Goal: Browse casually

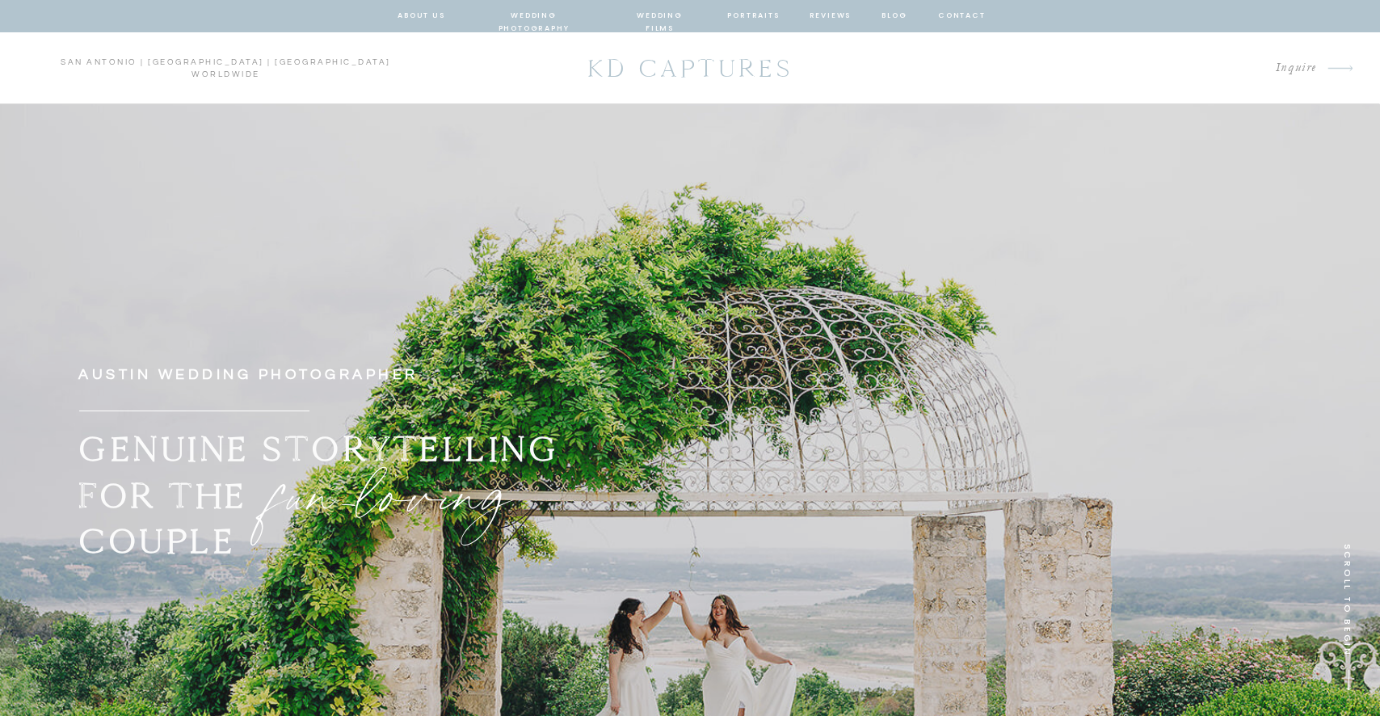
click at [522, 11] on nav "wedding photography" at bounding box center [533, 16] width 119 height 15
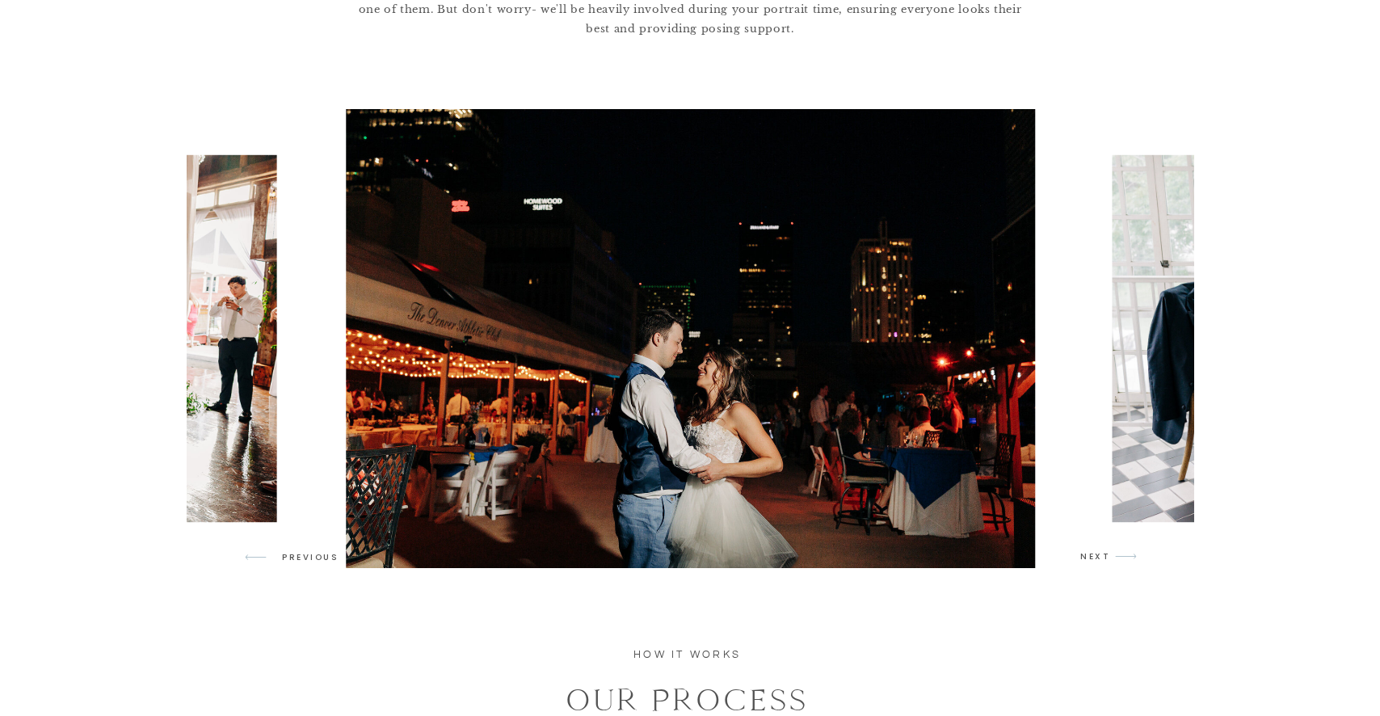
scroll to position [1364, 0]
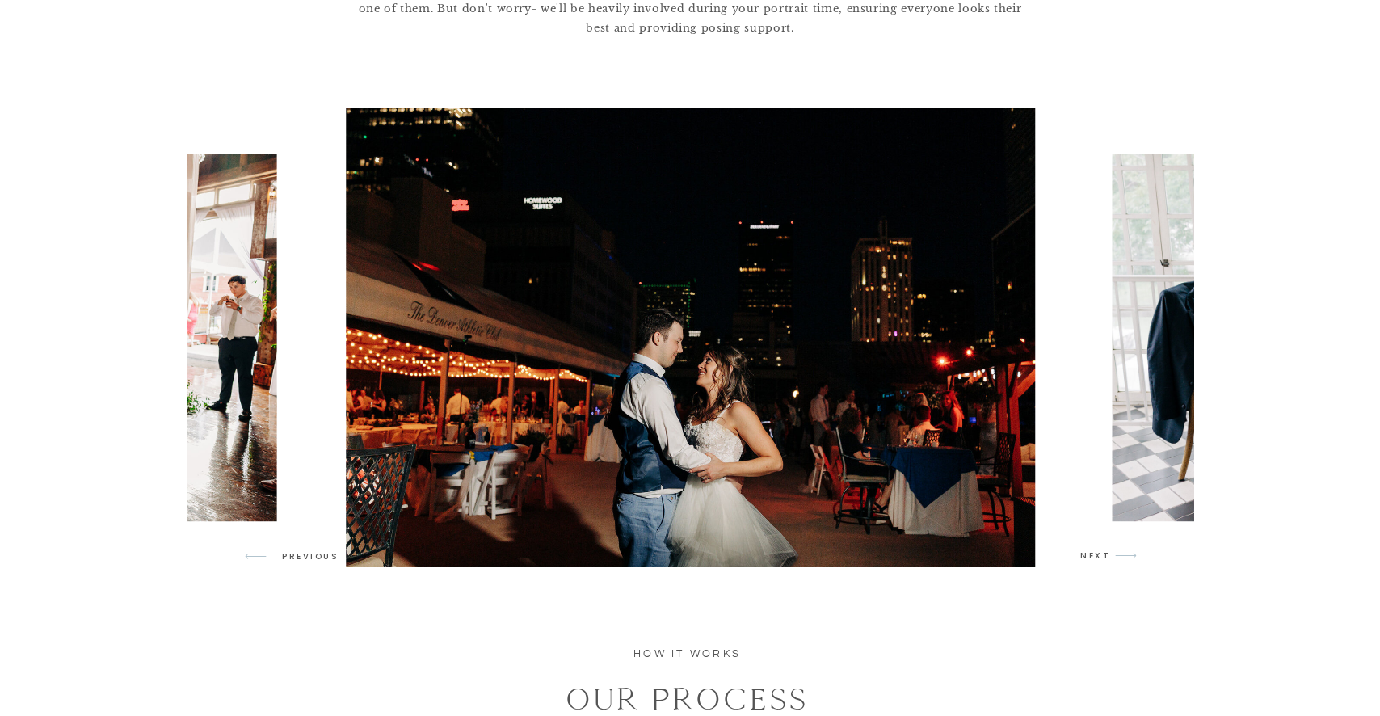
click at [1118, 353] on img at bounding box center [1387, 337] width 551 height 367
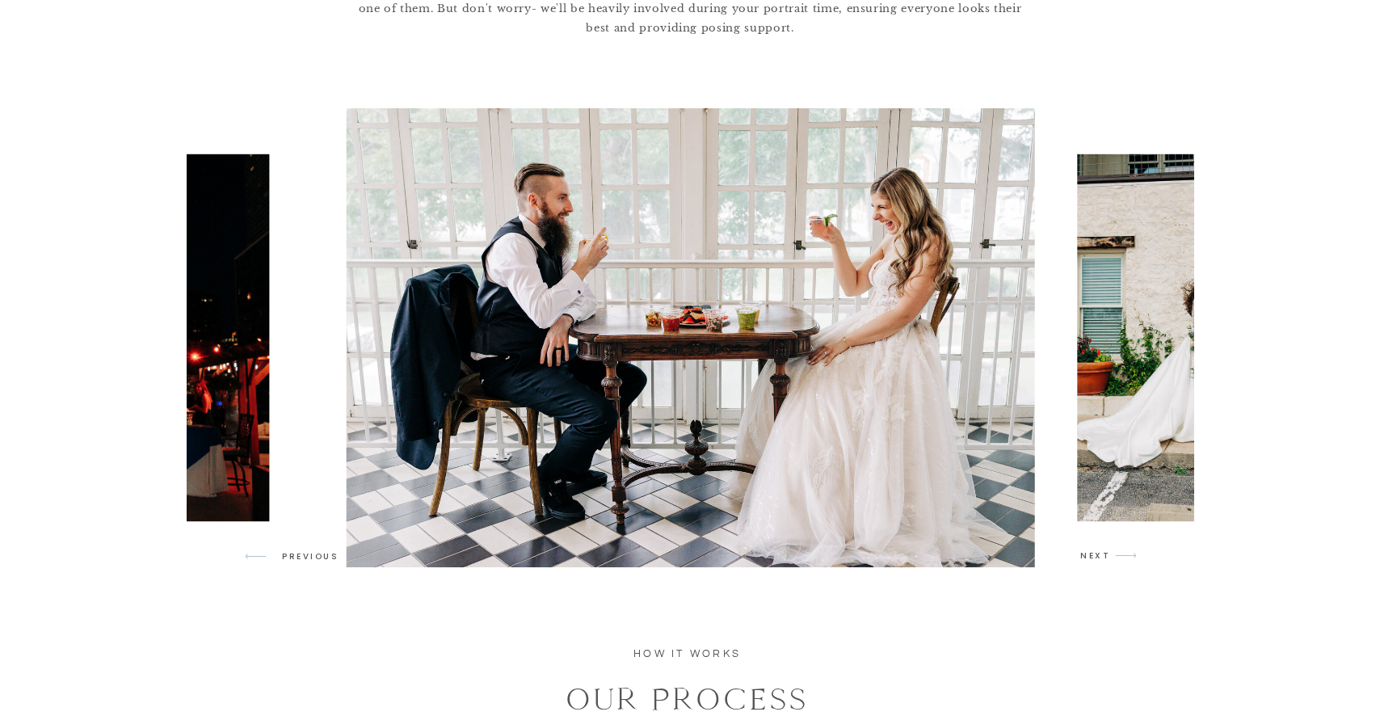
click at [1118, 353] on img at bounding box center [1215, 337] width 276 height 367
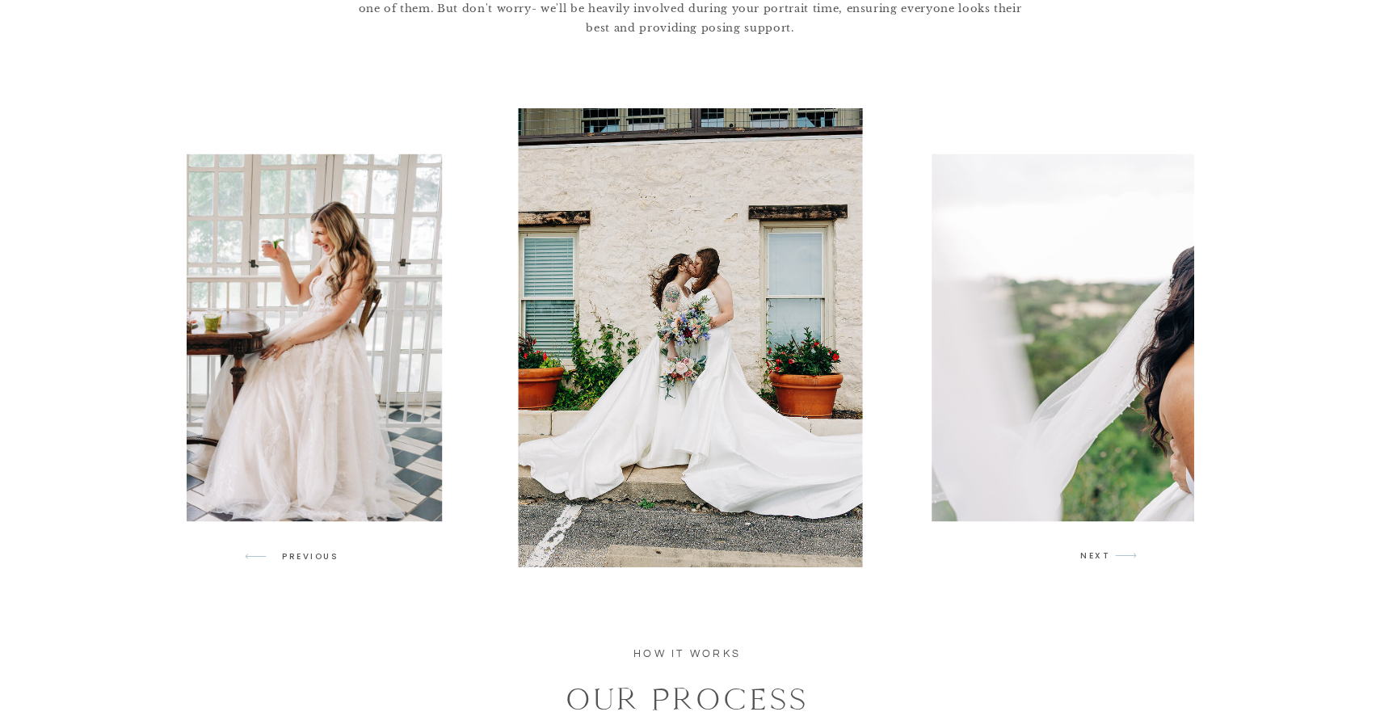
click at [1077, 358] on img at bounding box center [1177, 337] width 490 height 367
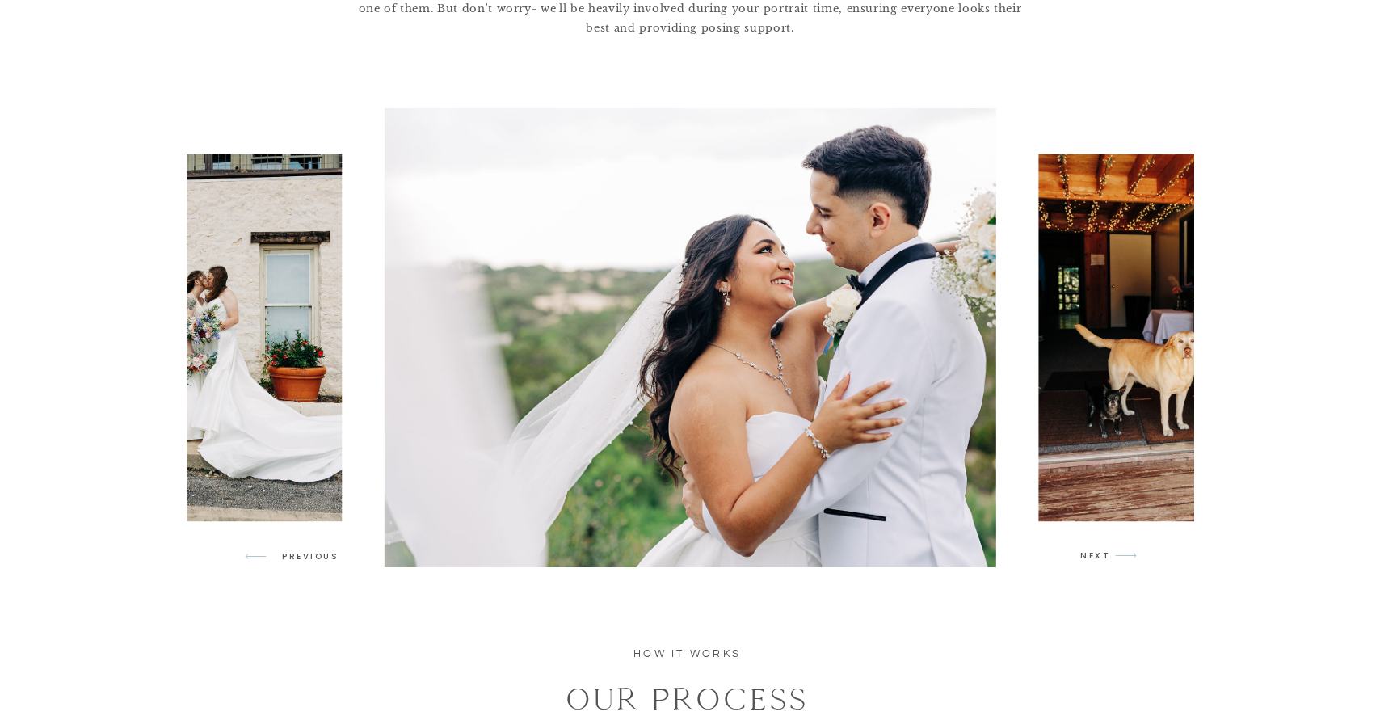
click at [1077, 358] on img at bounding box center [1177, 337] width 276 height 367
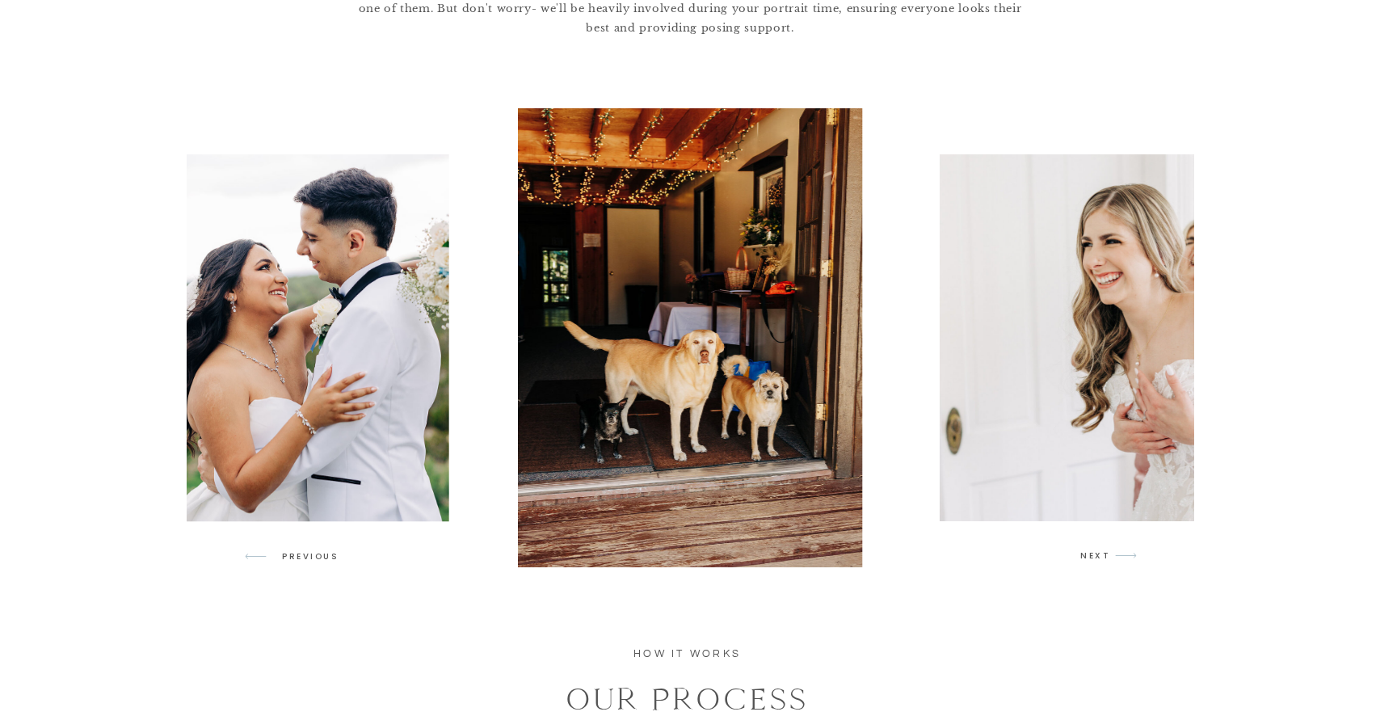
click at [1077, 358] on img at bounding box center [1215, 337] width 551 height 367
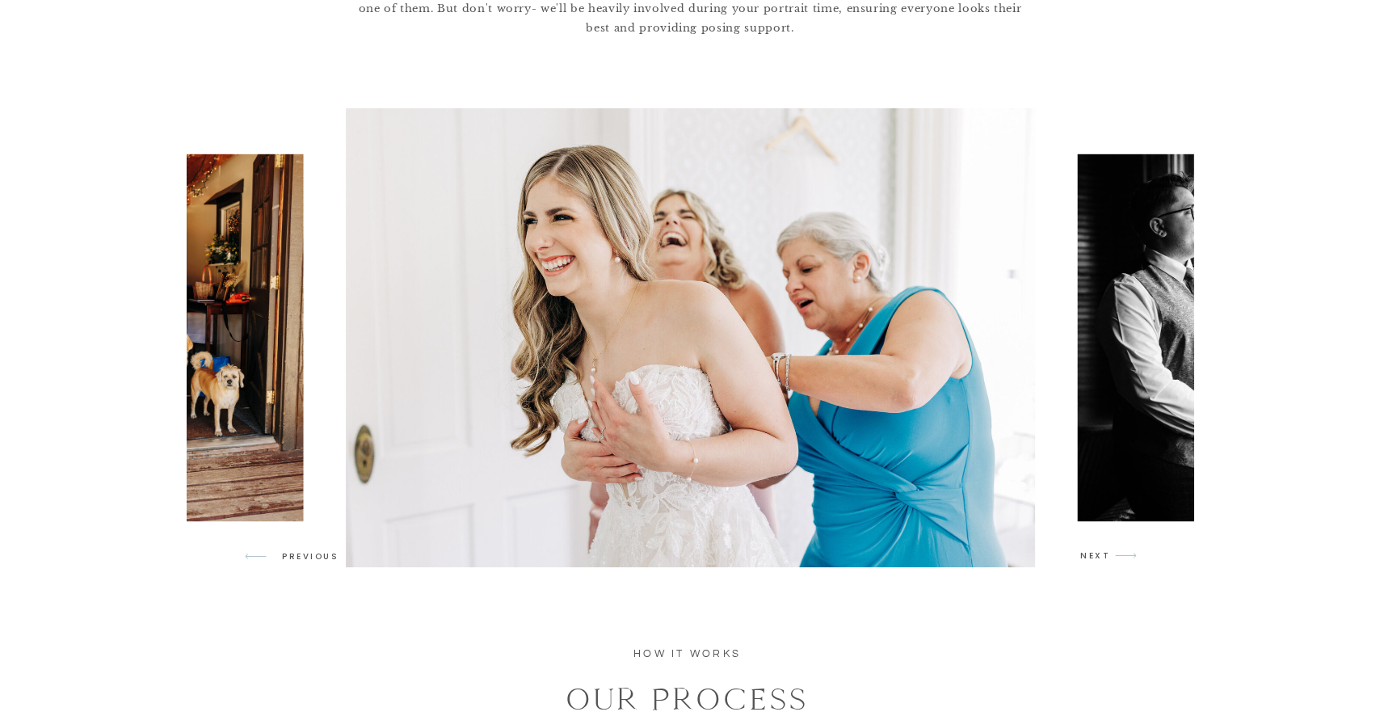
click at [1108, 365] on img at bounding box center [1215, 337] width 276 height 367
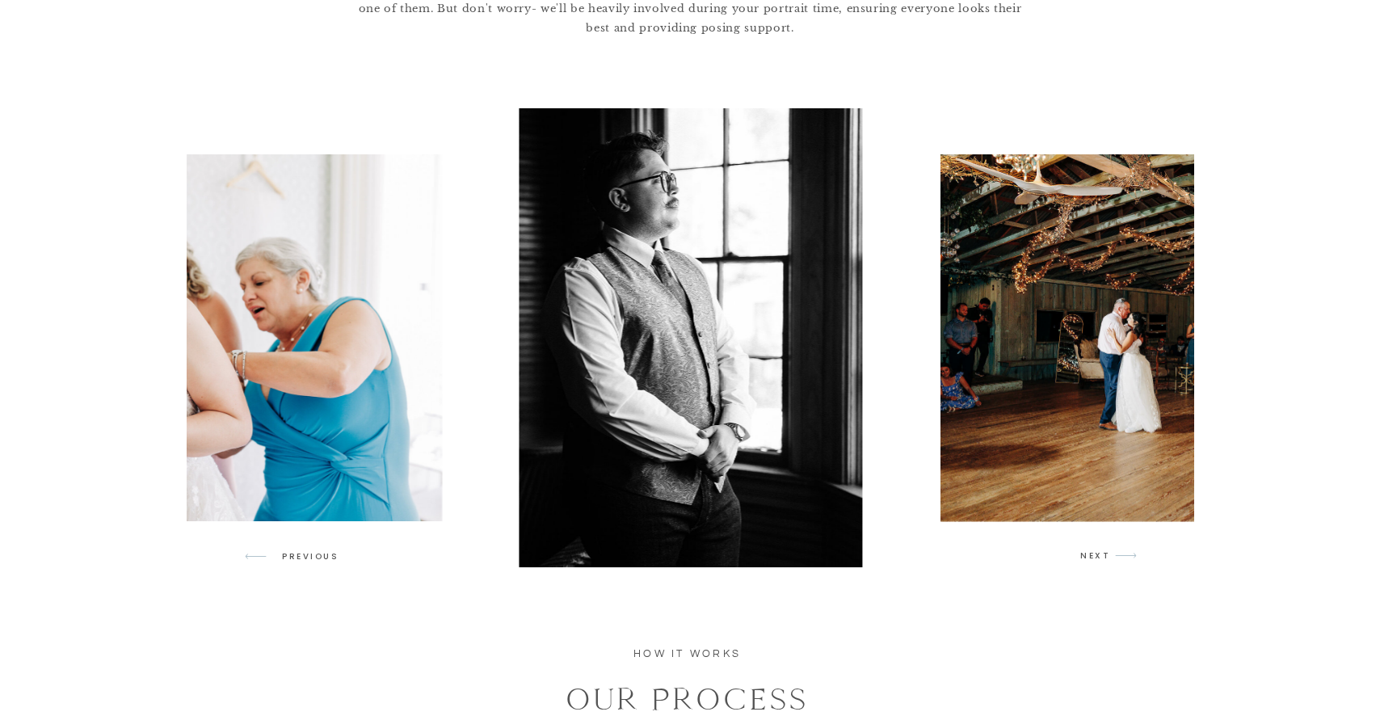
click at [1108, 365] on img at bounding box center [1215, 337] width 550 height 367
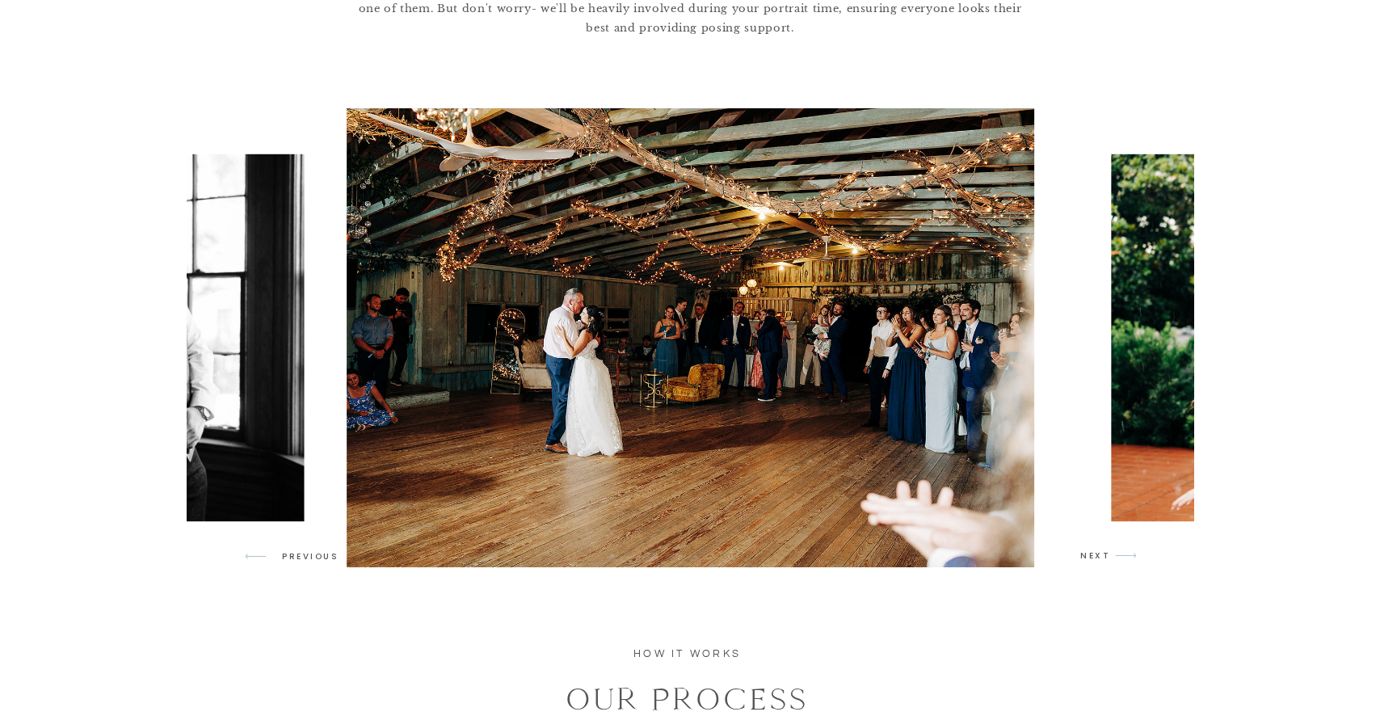
click at [1129, 372] on img at bounding box center [1387, 337] width 551 height 367
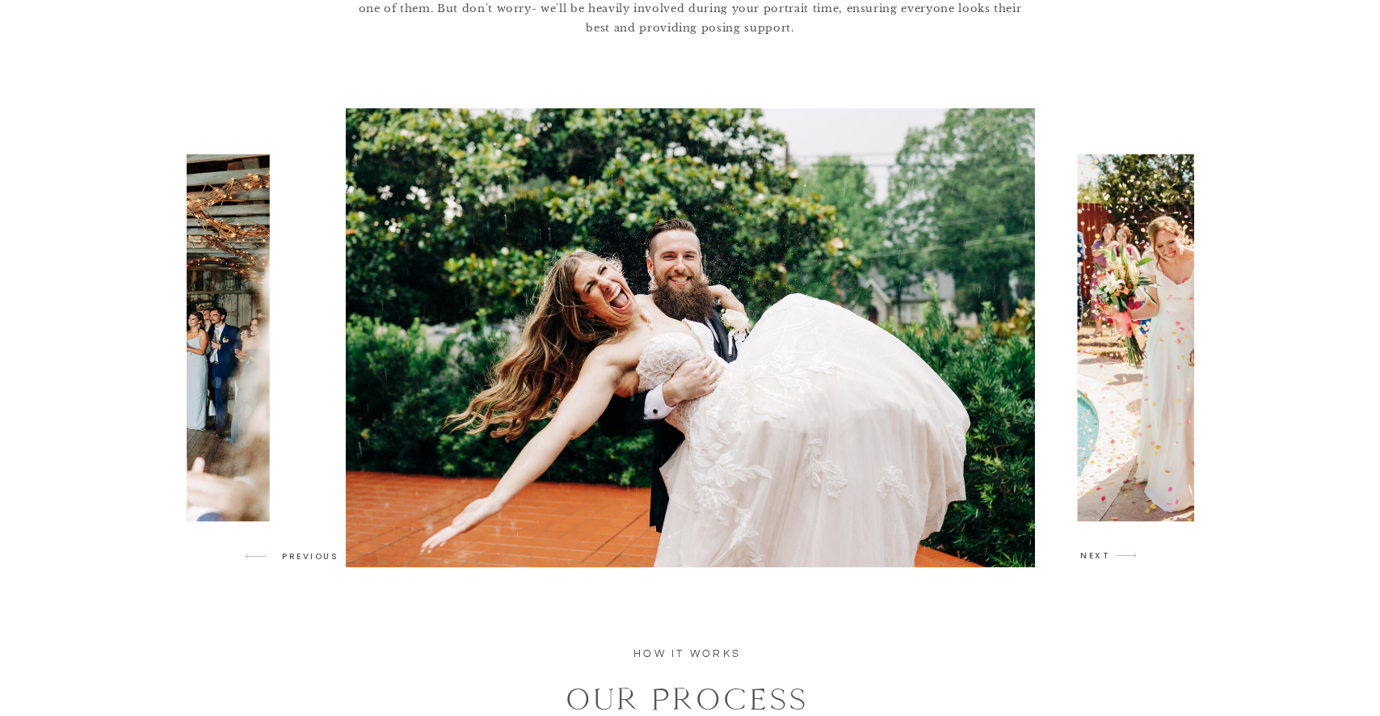
click at [1129, 373] on img at bounding box center [1215, 337] width 276 height 367
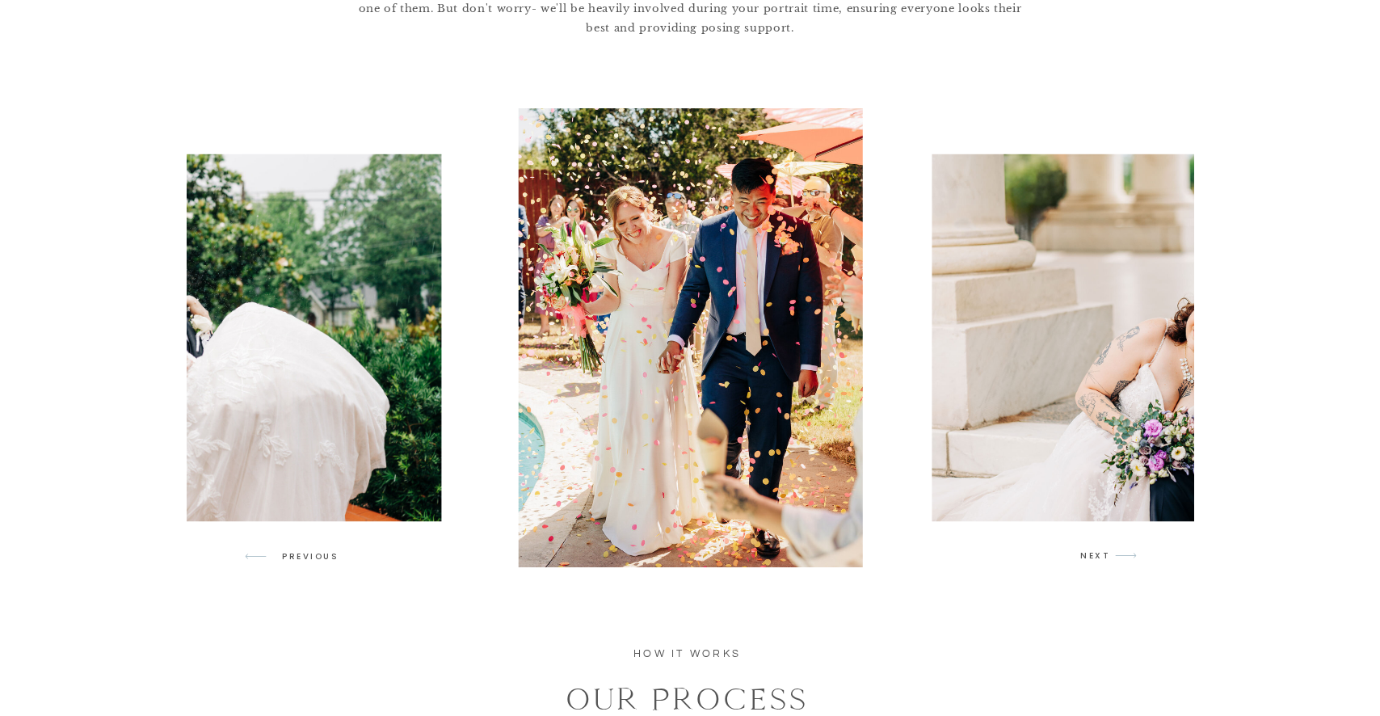
click at [1072, 376] on img at bounding box center [1177, 337] width 490 height 367
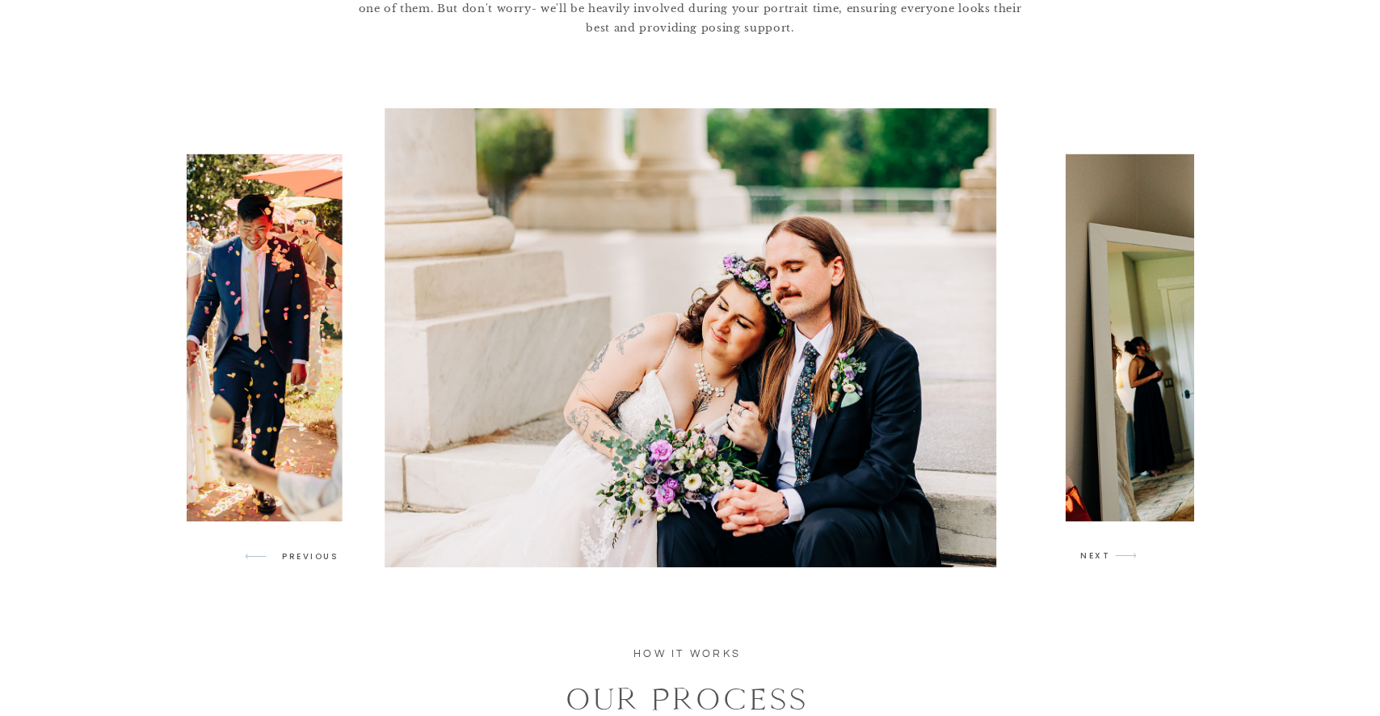
click at [1108, 372] on img at bounding box center [1311, 337] width 490 height 367
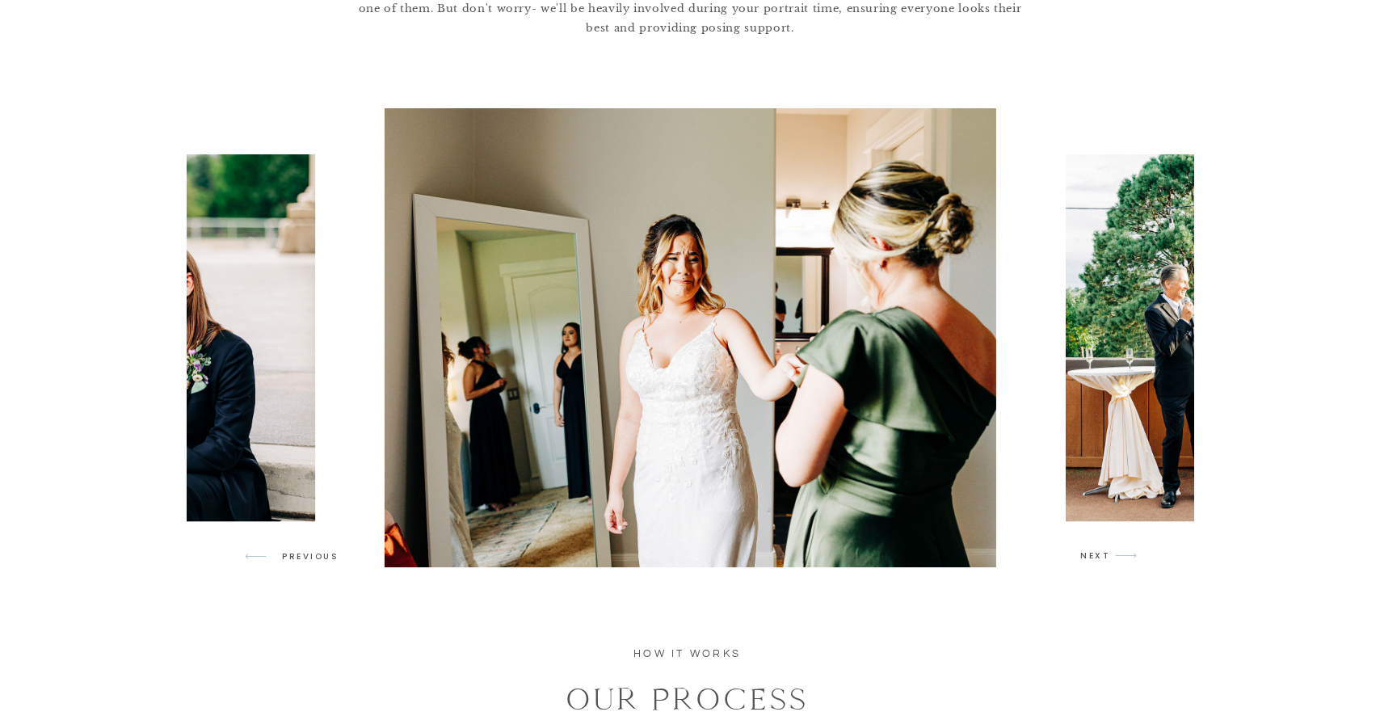
click at [1108, 372] on img at bounding box center [1311, 337] width 490 height 367
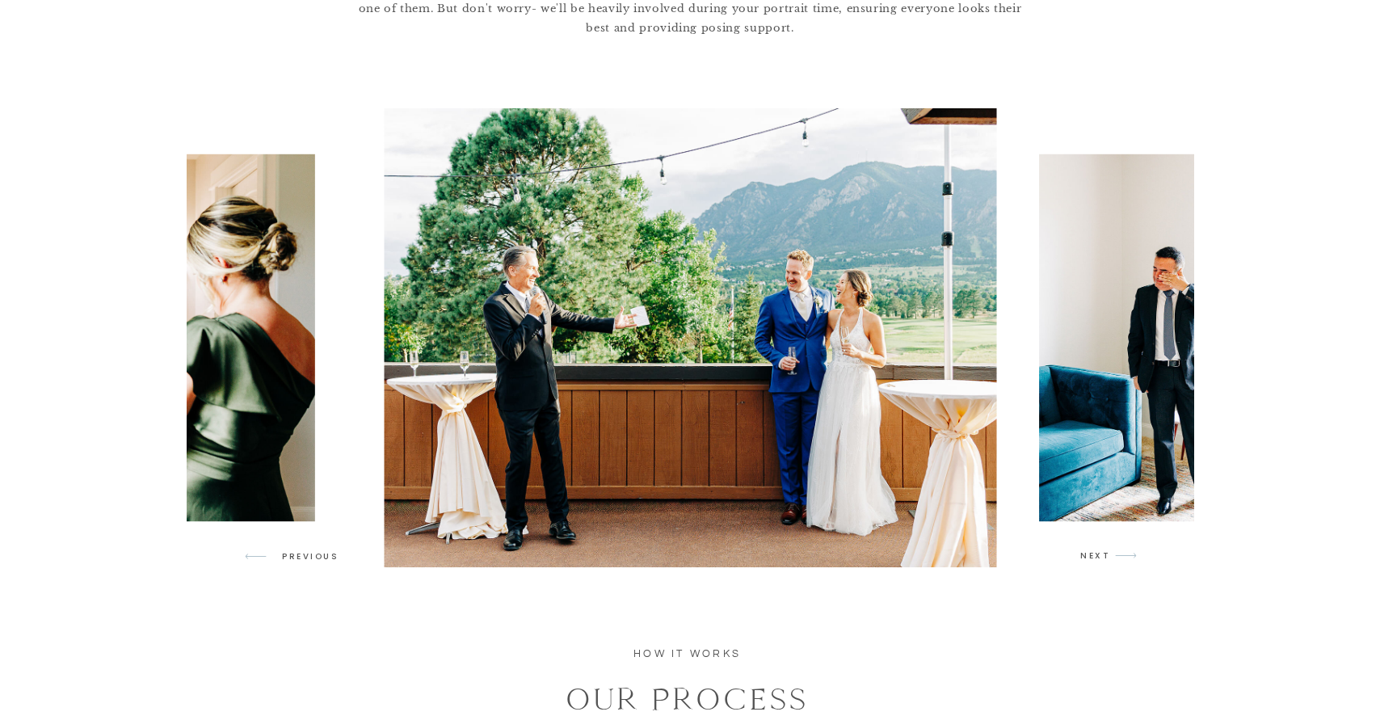
click at [1163, 377] on img at bounding box center [1177, 337] width 276 height 367
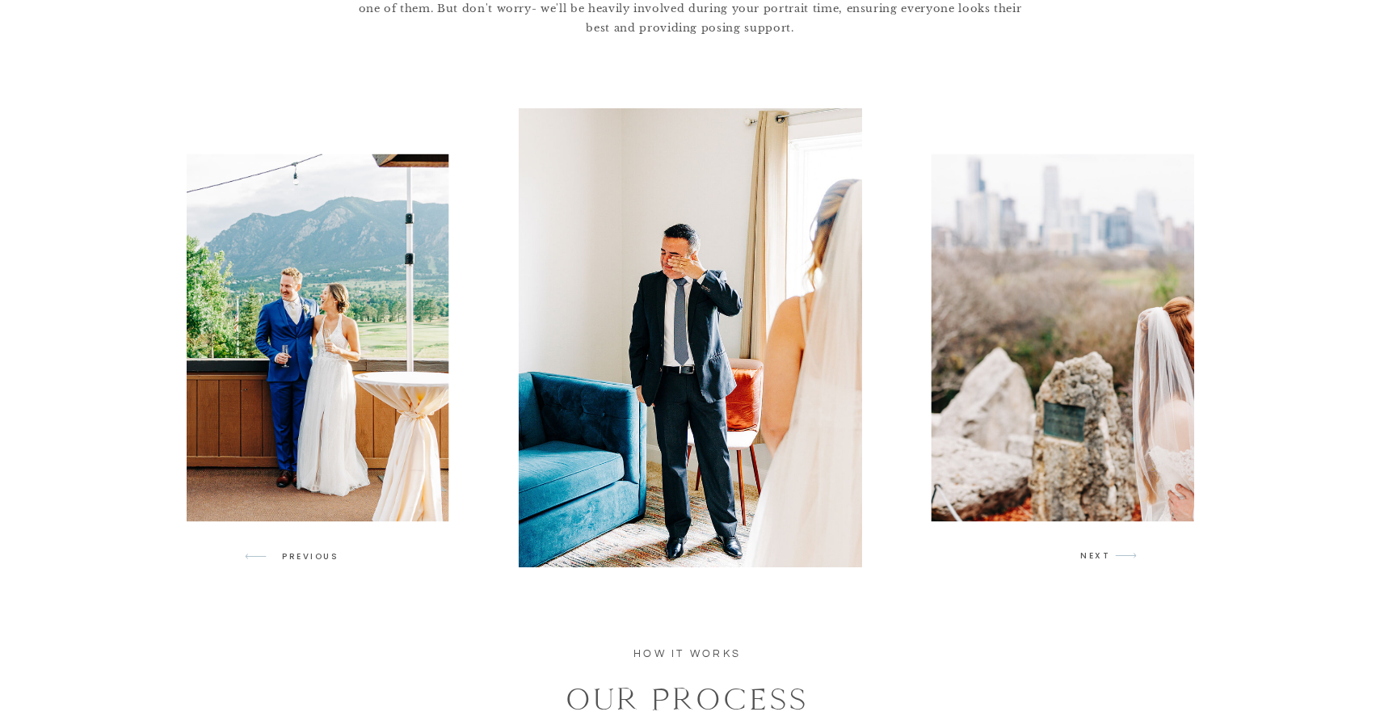
click at [282, 559] on p "PREVIOUS" at bounding box center [313, 557] width 62 height 15
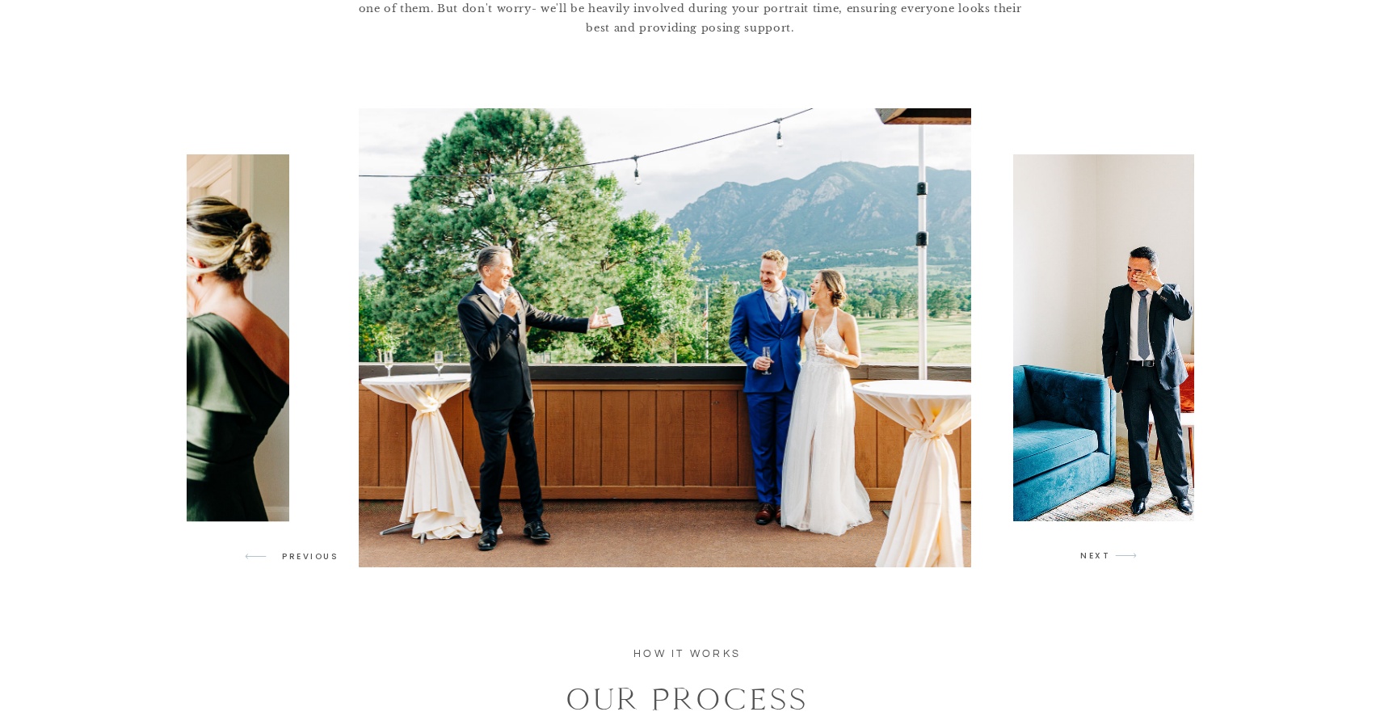
click at [282, 559] on p "PREVIOUS" at bounding box center [313, 557] width 62 height 15
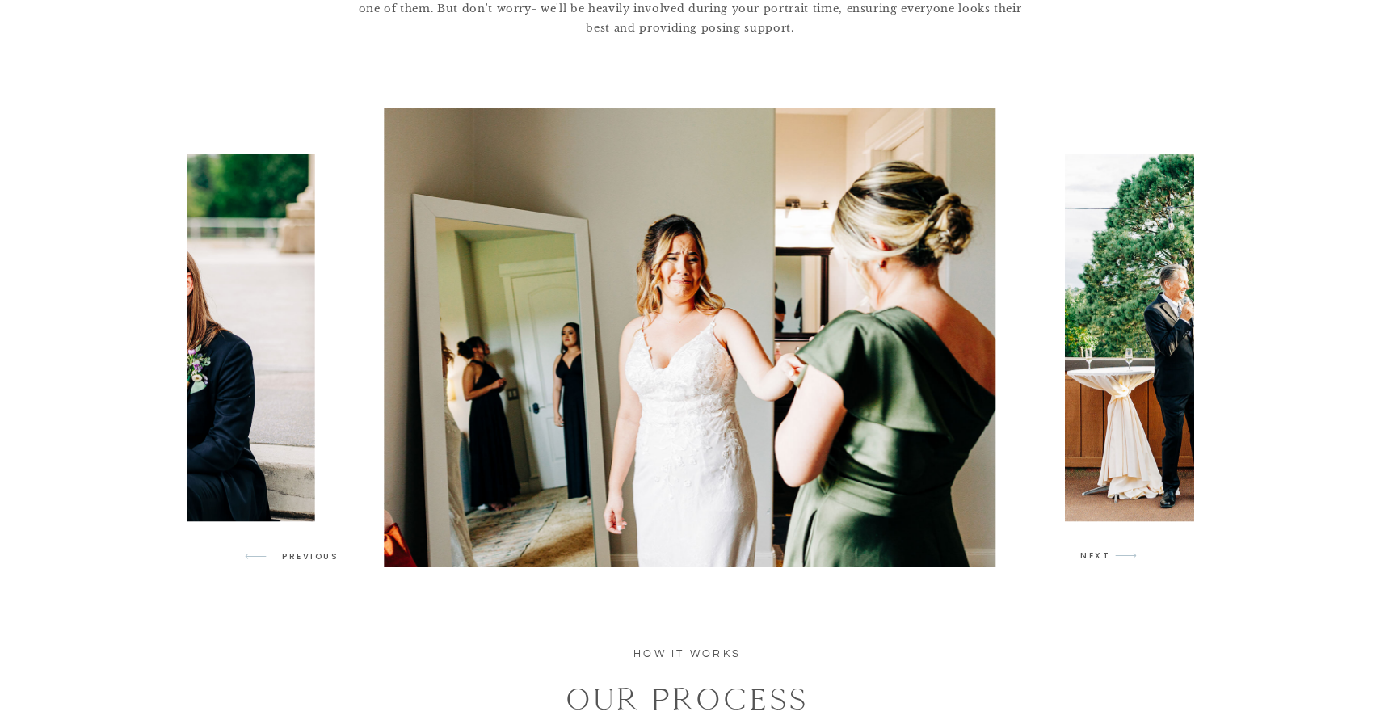
click at [282, 559] on p "PREVIOUS" at bounding box center [313, 557] width 62 height 15
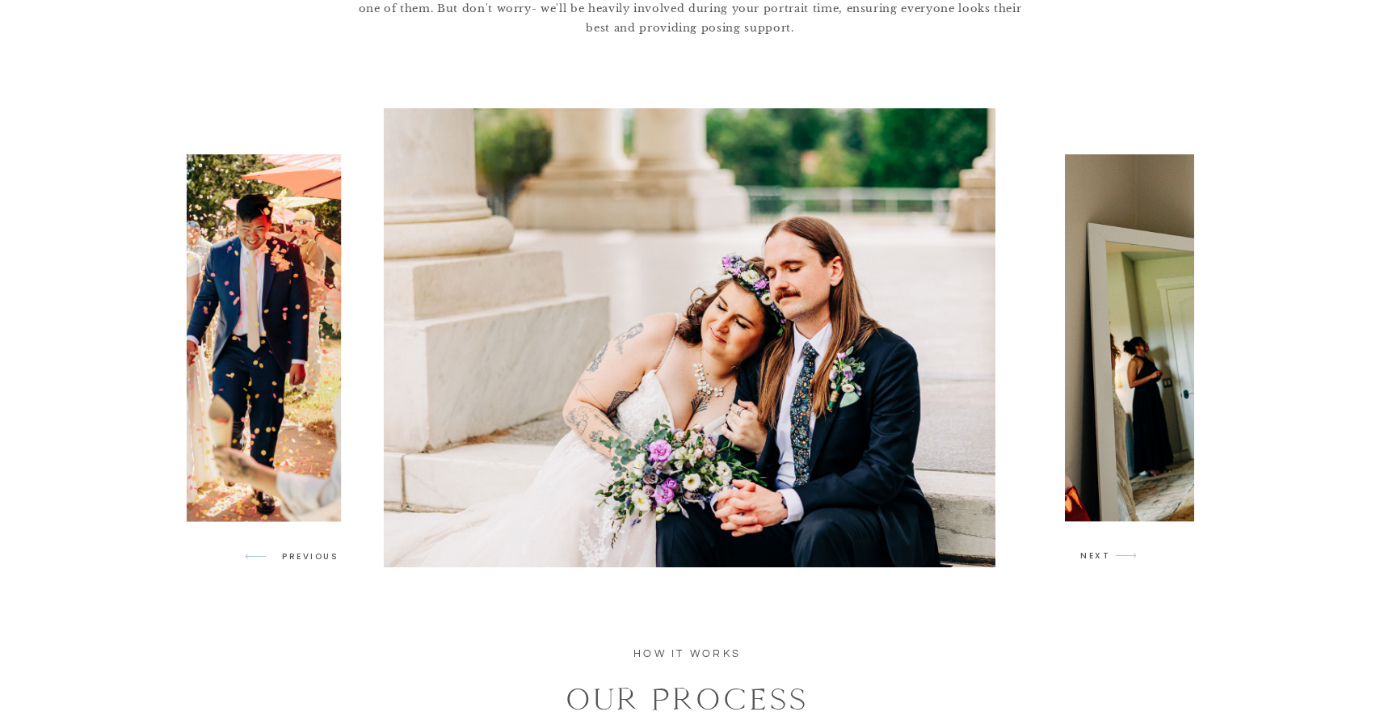
click at [282, 559] on p "PREVIOUS" at bounding box center [313, 557] width 62 height 15
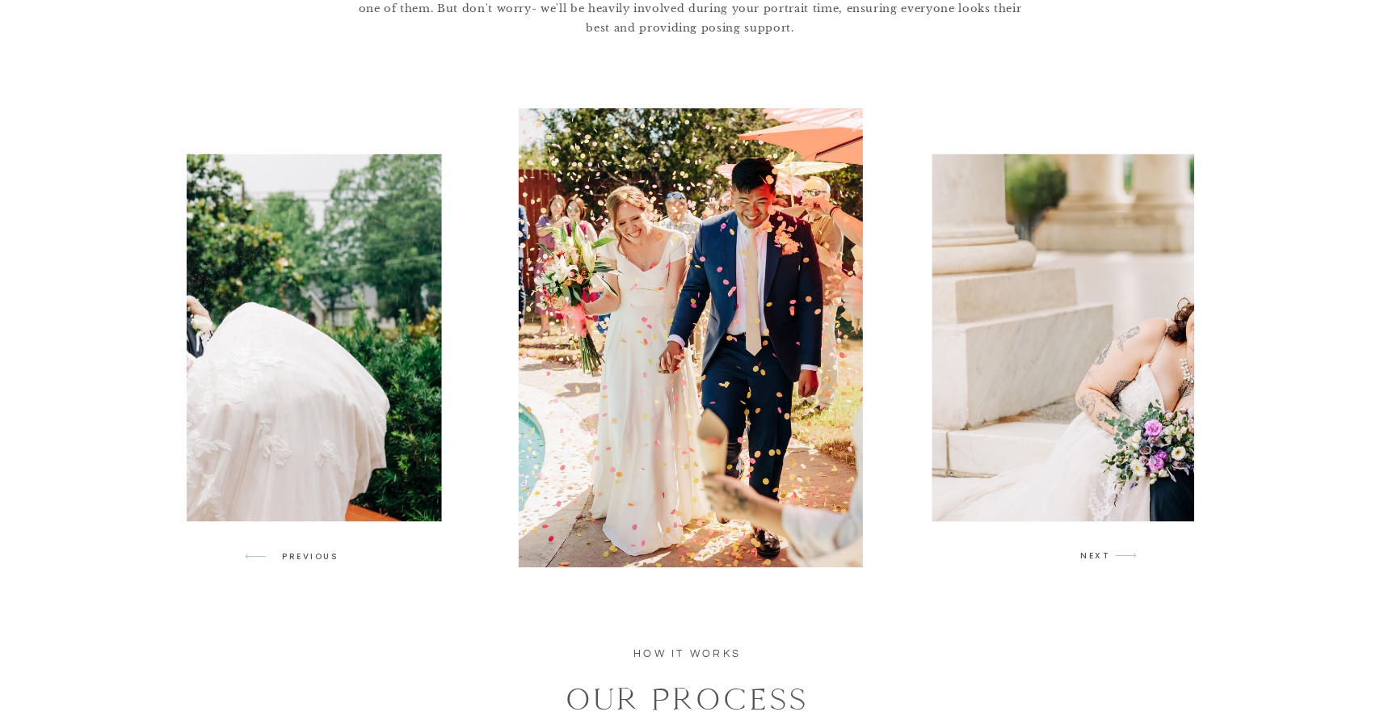
click at [282, 559] on p "PREVIOUS" at bounding box center [313, 557] width 62 height 15
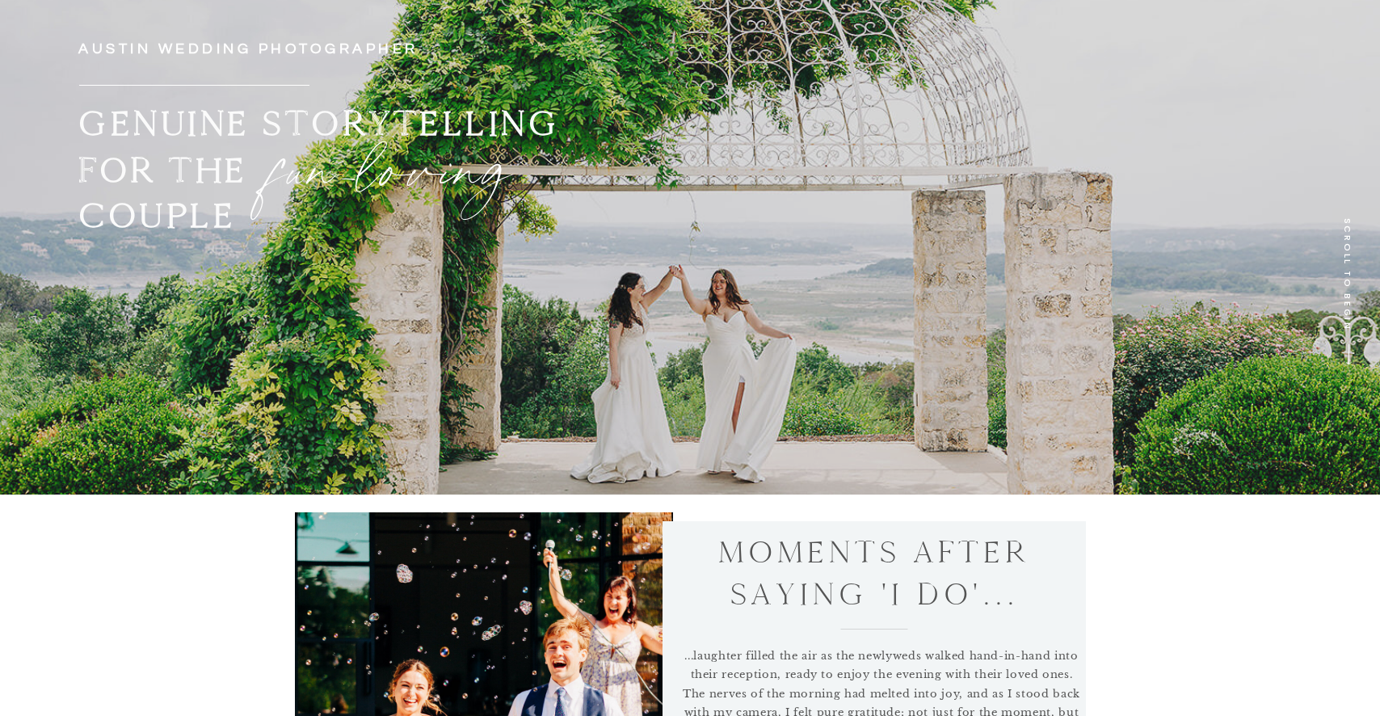
scroll to position [728, 0]
